Goal: Task Accomplishment & Management: Complete application form

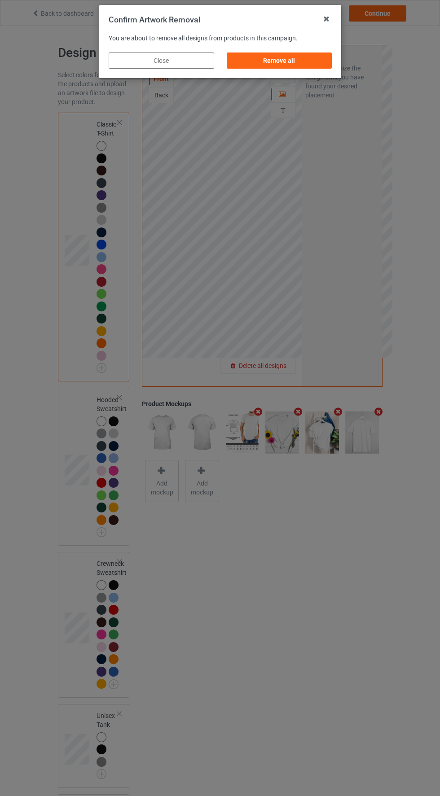
click at [305, 63] on div "Remove all" at bounding box center [278, 60] width 105 height 16
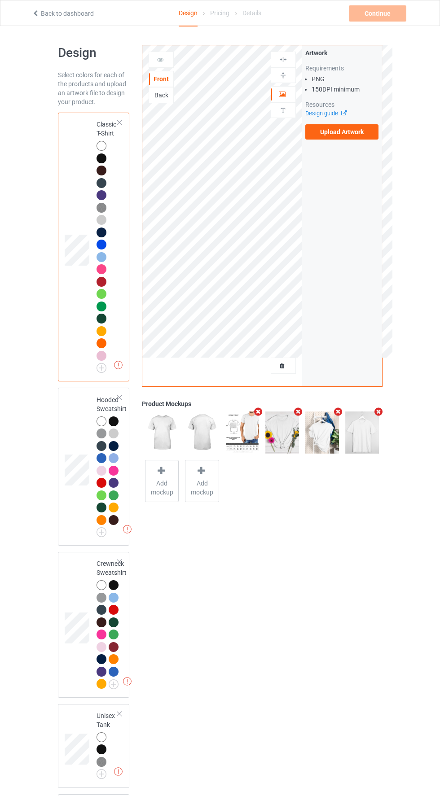
click at [358, 135] on label "Upload Artwork" at bounding box center [342, 131] width 74 height 15
click at [0, 0] on input "Upload Artwork" at bounding box center [0, 0] width 0 height 0
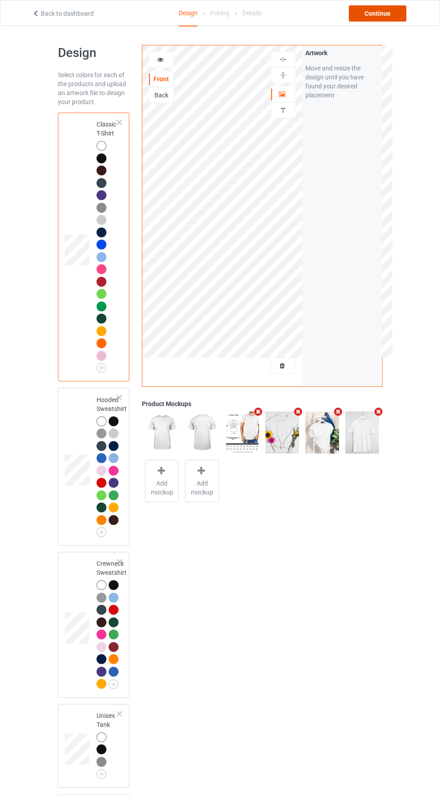
click at [396, 16] on div "Continue" at bounding box center [376, 13] width 57 height 16
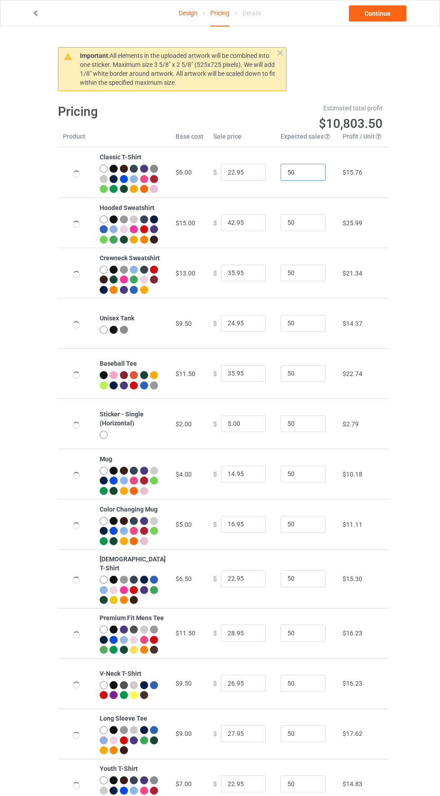
click at [300, 177] on input "50" at bounding box center [302, 172] width 45 height 17
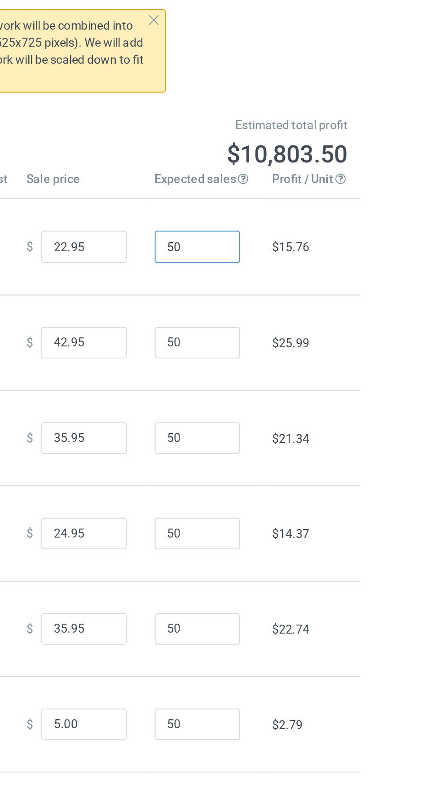
type input "505"
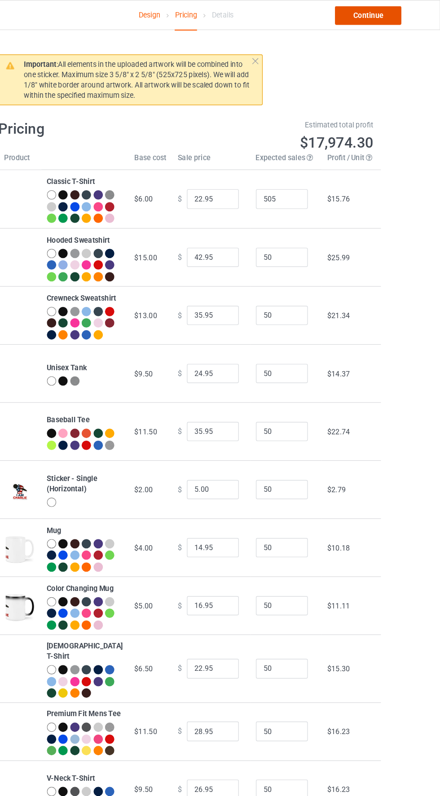
click at [388, 20] on link "Continue" at bounding box center [376, 13] width 57 height 16
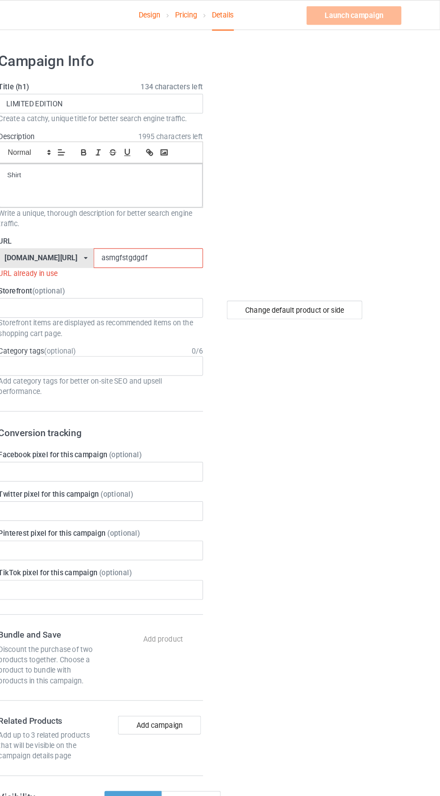
click at [179, 223] on input "asmgfstgdgdf" at bounding box center [187, 223] width 95 height 17
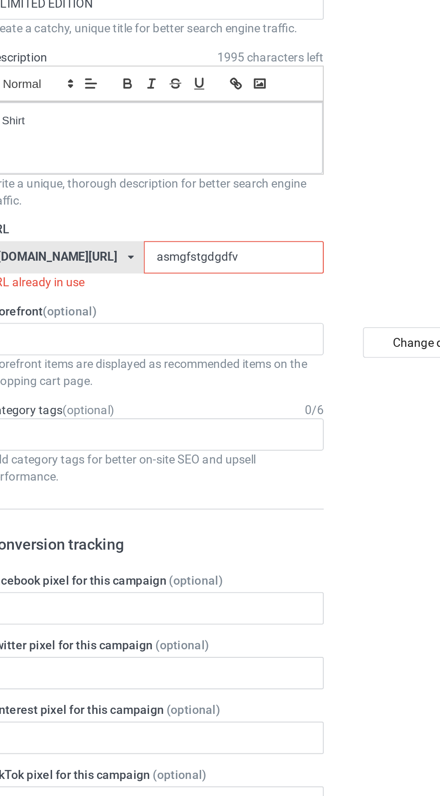
type input "asmgfstgdgdfvc"
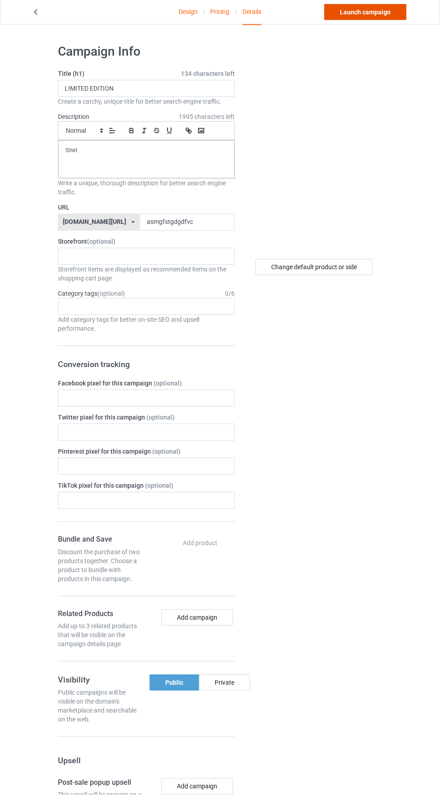
click at [374, 20] on link "Launch campaign" at bounding box center [365, 13] width 82 height 16
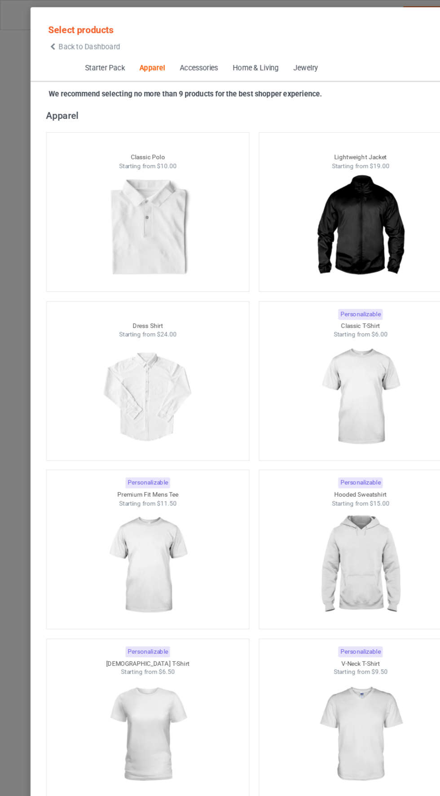
click at [44, 54] on div "Starter Pack Apparel Accessories Home & Living Jewelry" at bounding box center [219, 59] width 387 height 22
click at [45, 40] on icon at bounding box center [46, 40] width 8 height 6
